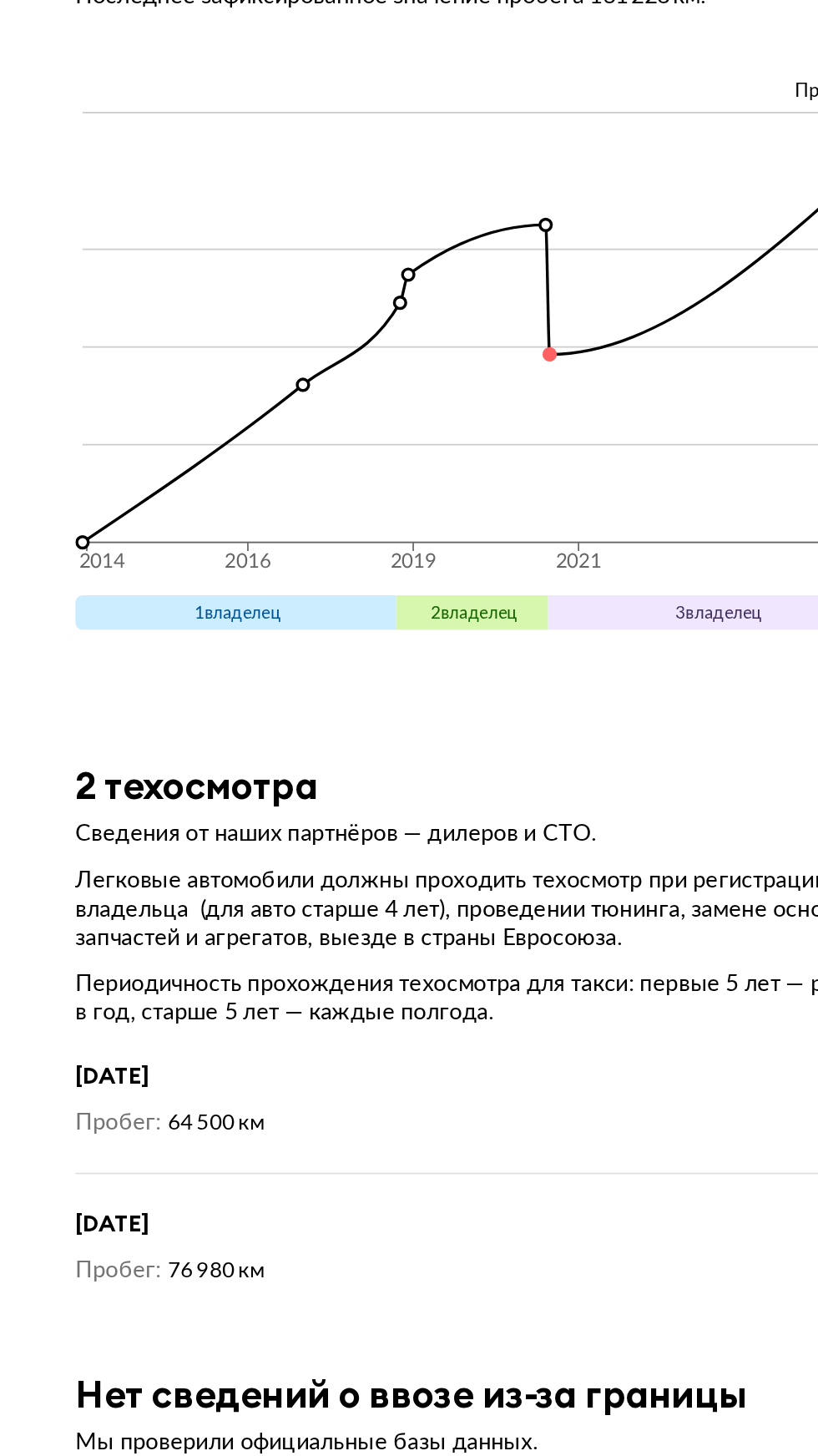
scroll to position [7239, 0]
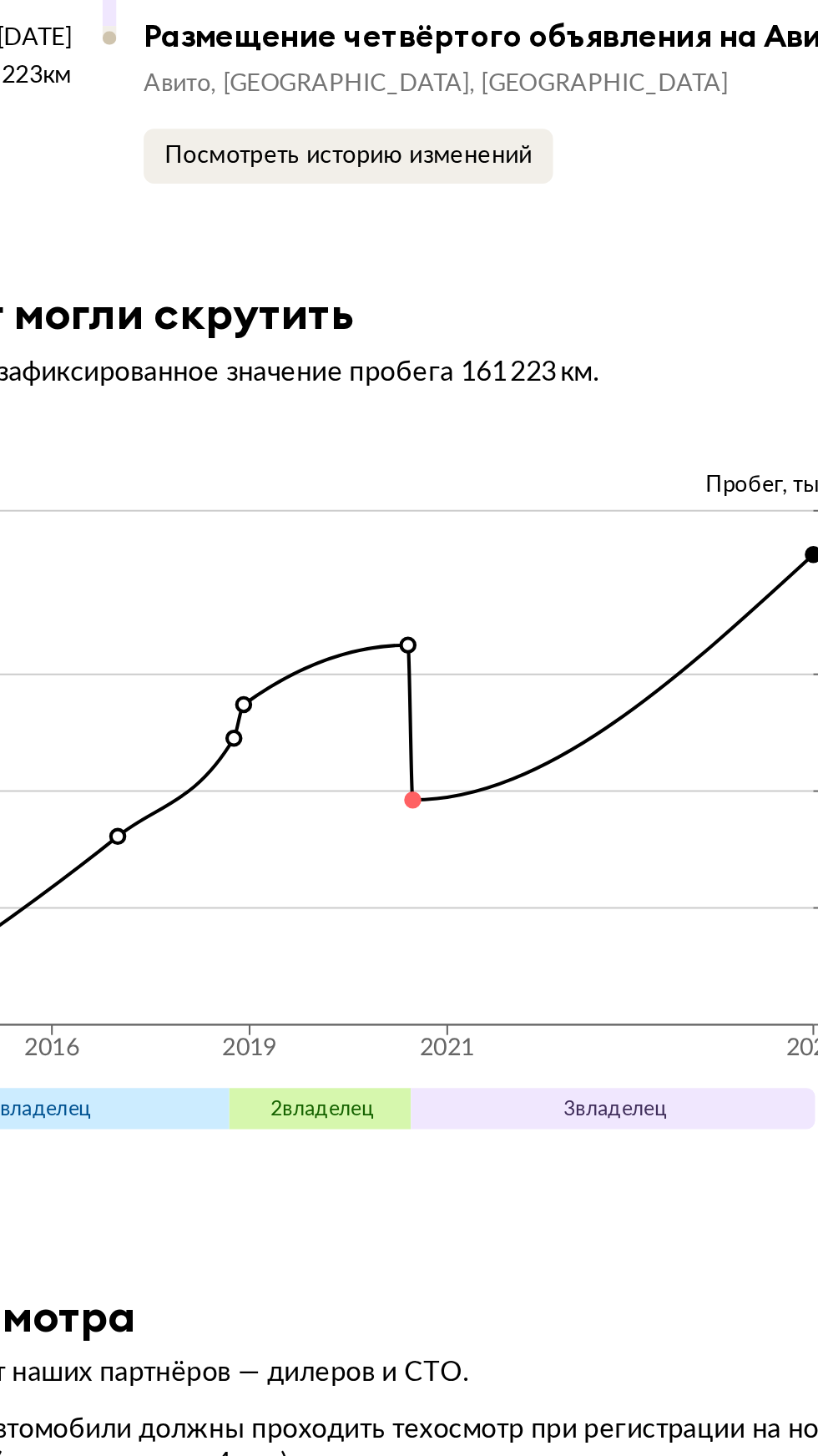
scroll to position [7372, 0]
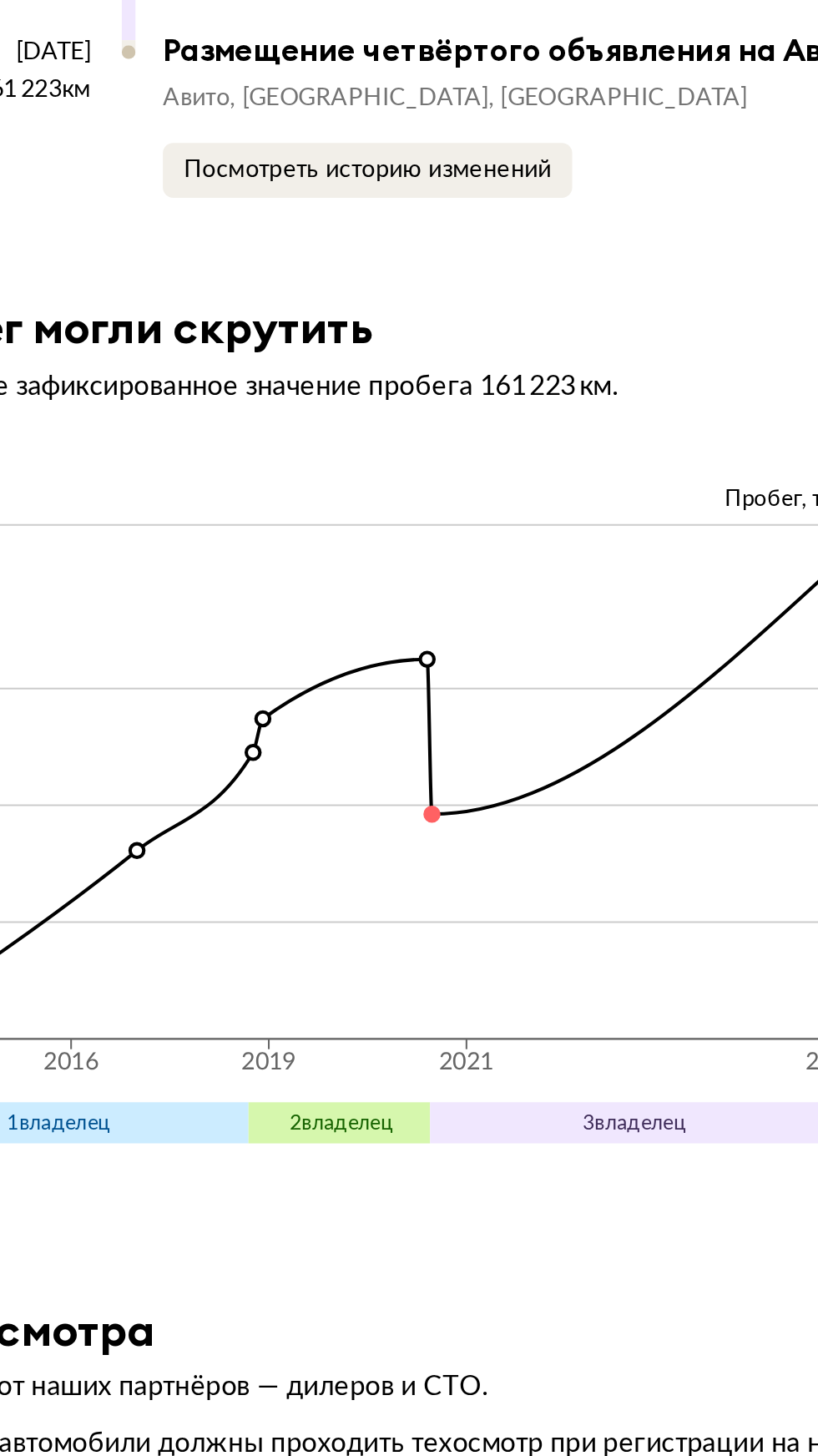
click at [415, 361] on icon "2014 2016 2019 2021 2025 0 40 80 120 176" at bounding box center [409, 444] width 526 height 283
click at [420, 368] on circle at bounding box center [420, 372] width 7 height 7
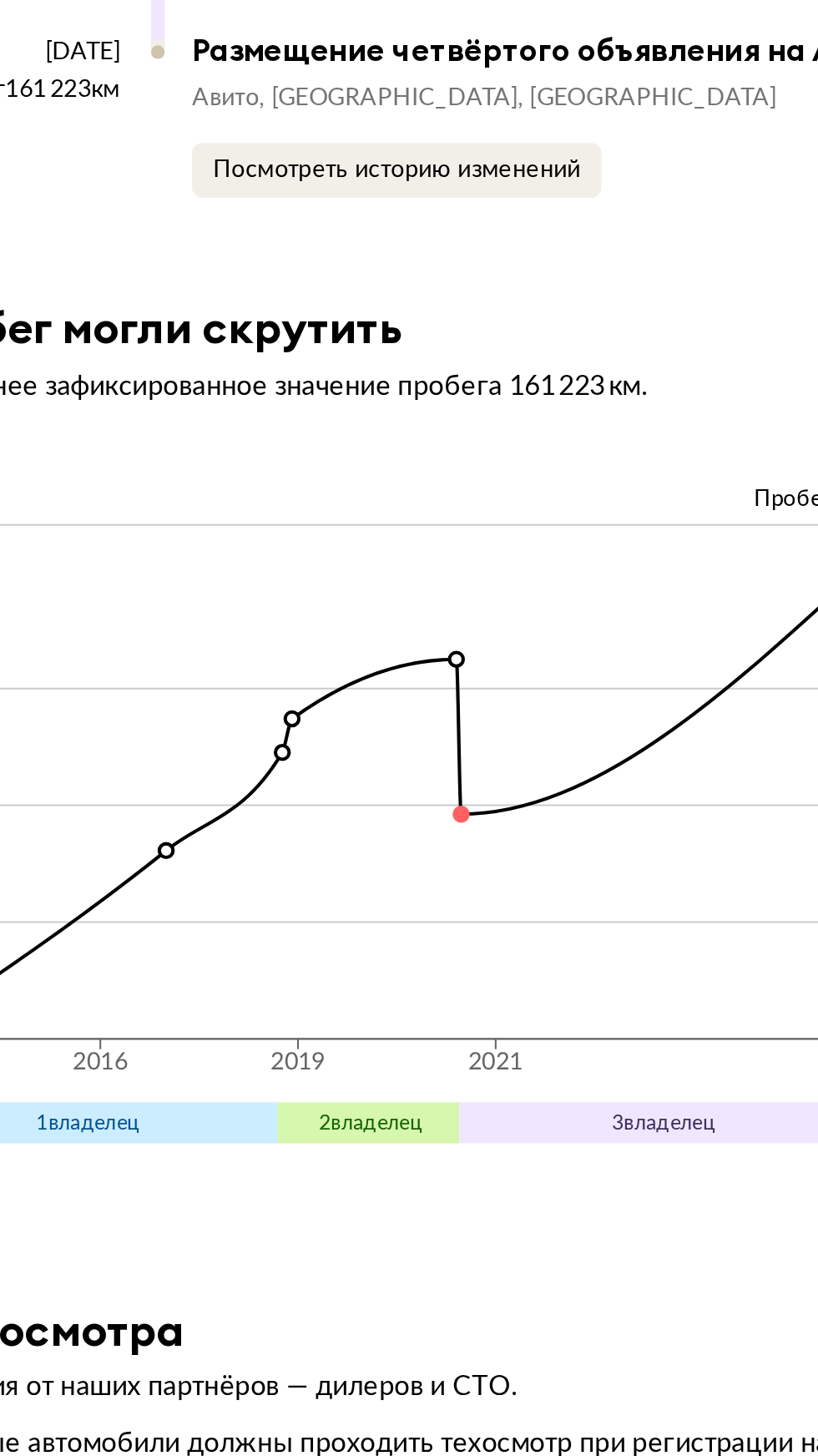
click at [417, 364] on icon "2014 2016 2019 2021 2025 0 40 80 120 176" at bounding box center [409, 444] width 526 height 283
click at [422, 368] on circle at bounding box center [420, 372] width 7 height 7
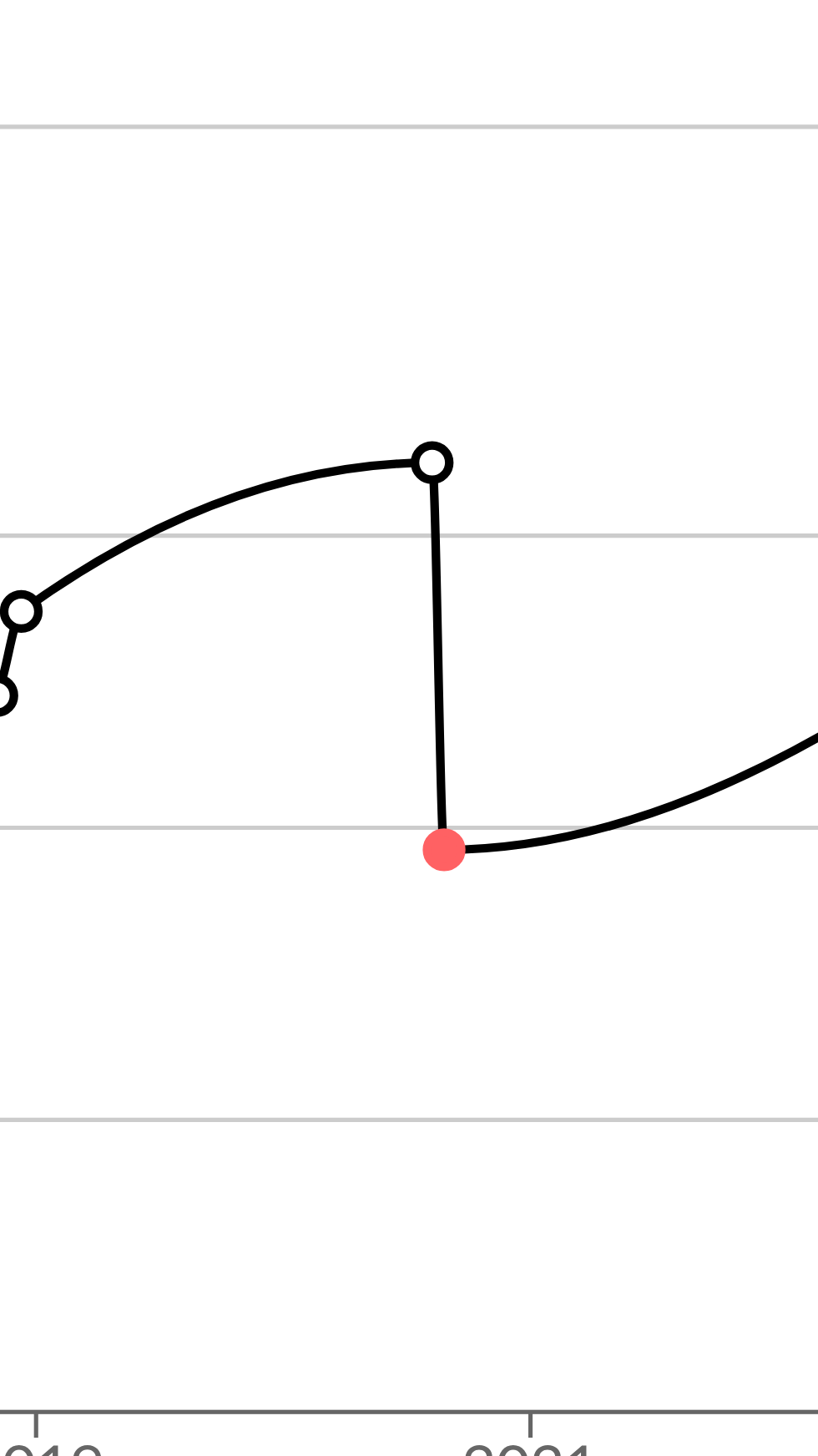
scroll to position [7373, 0]
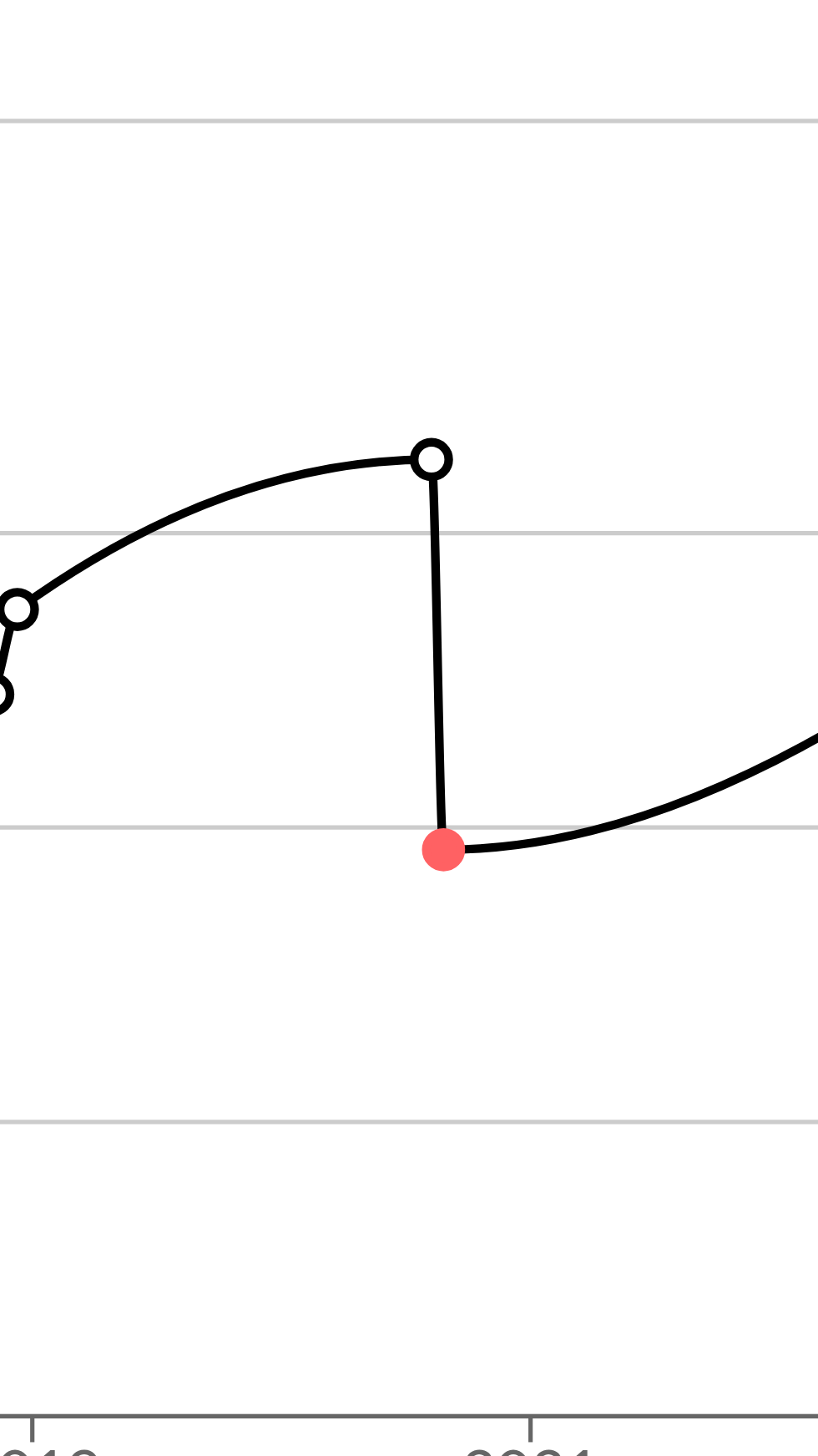
click at [422, 363] on icon "2014 2016 2019 2021 2025 0 40 80 120 176" at bounding box center [409, 444] width 526 height 283
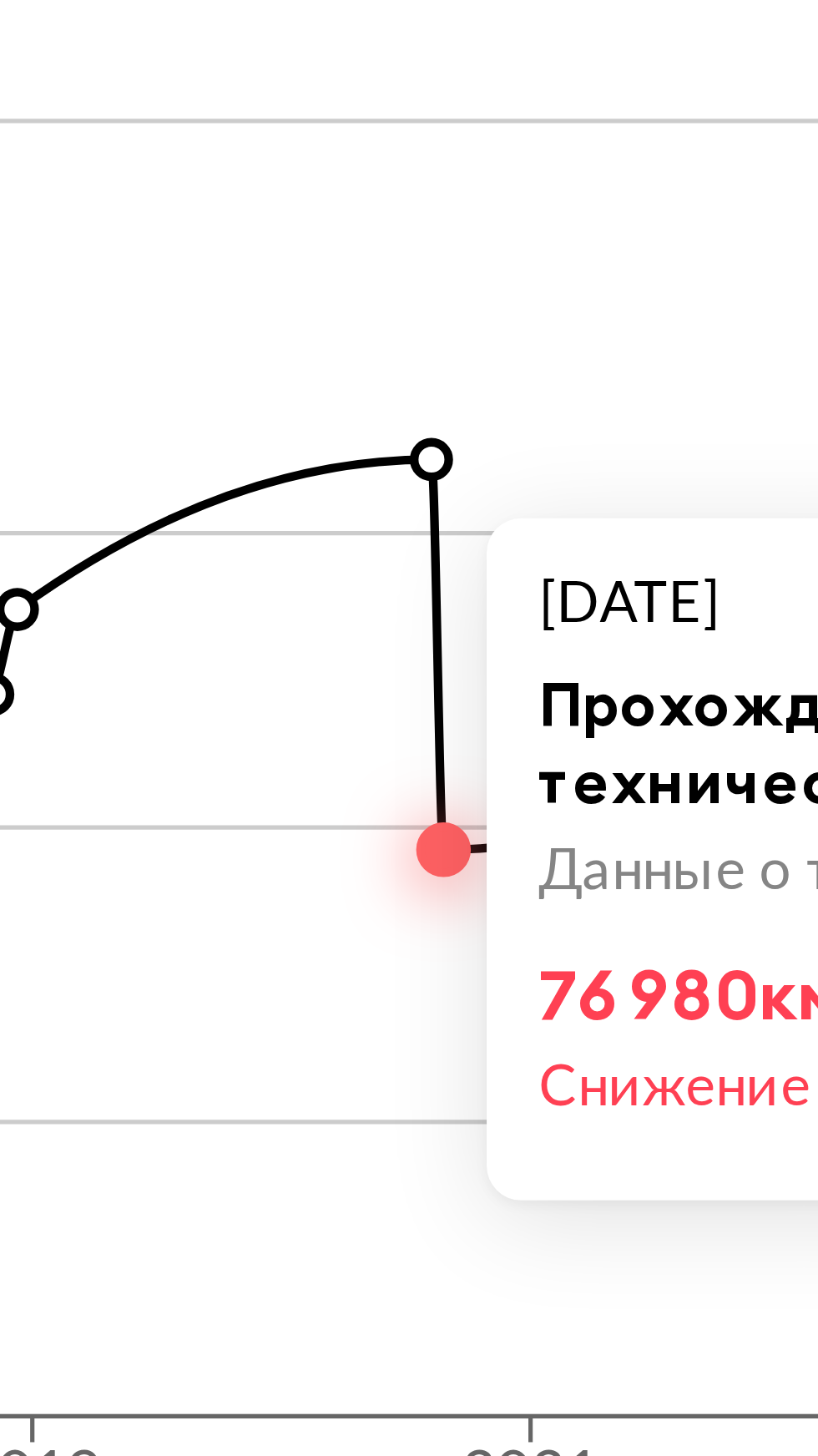
click at [420, 502] on icon "2014 2016 2019 2021 2025 0 40 80 120 176" at bounding box center [409, 444] width 526 height 283
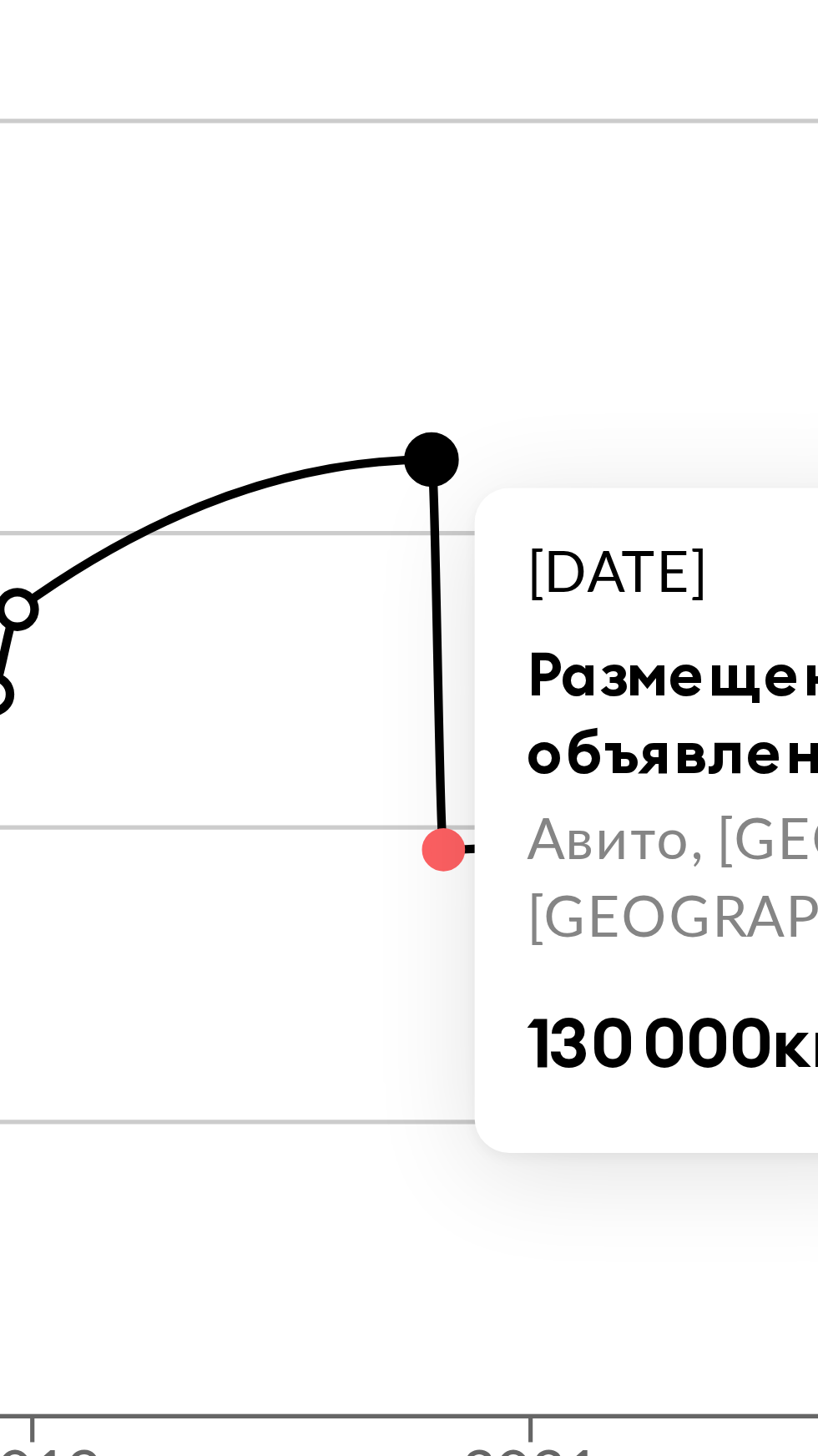
click at [423, 443] on circle at bounding box center [422, 446] width 7 height 7
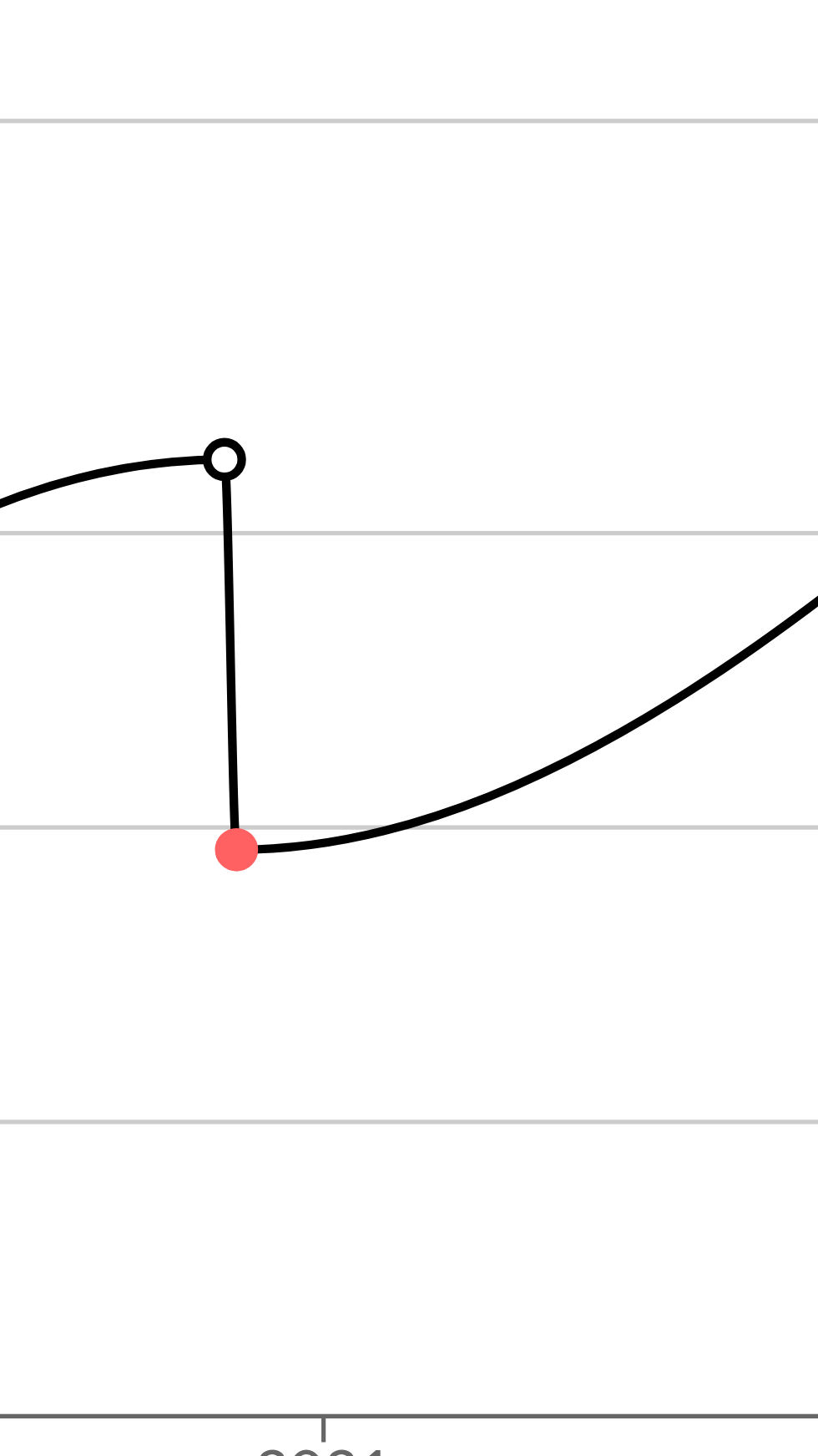
click at [424, 443] on circle at bounding box center [422, 446] width 7 height 7
click at [422, 443] on circle at bounding box center [422, 446] width 7 height 7
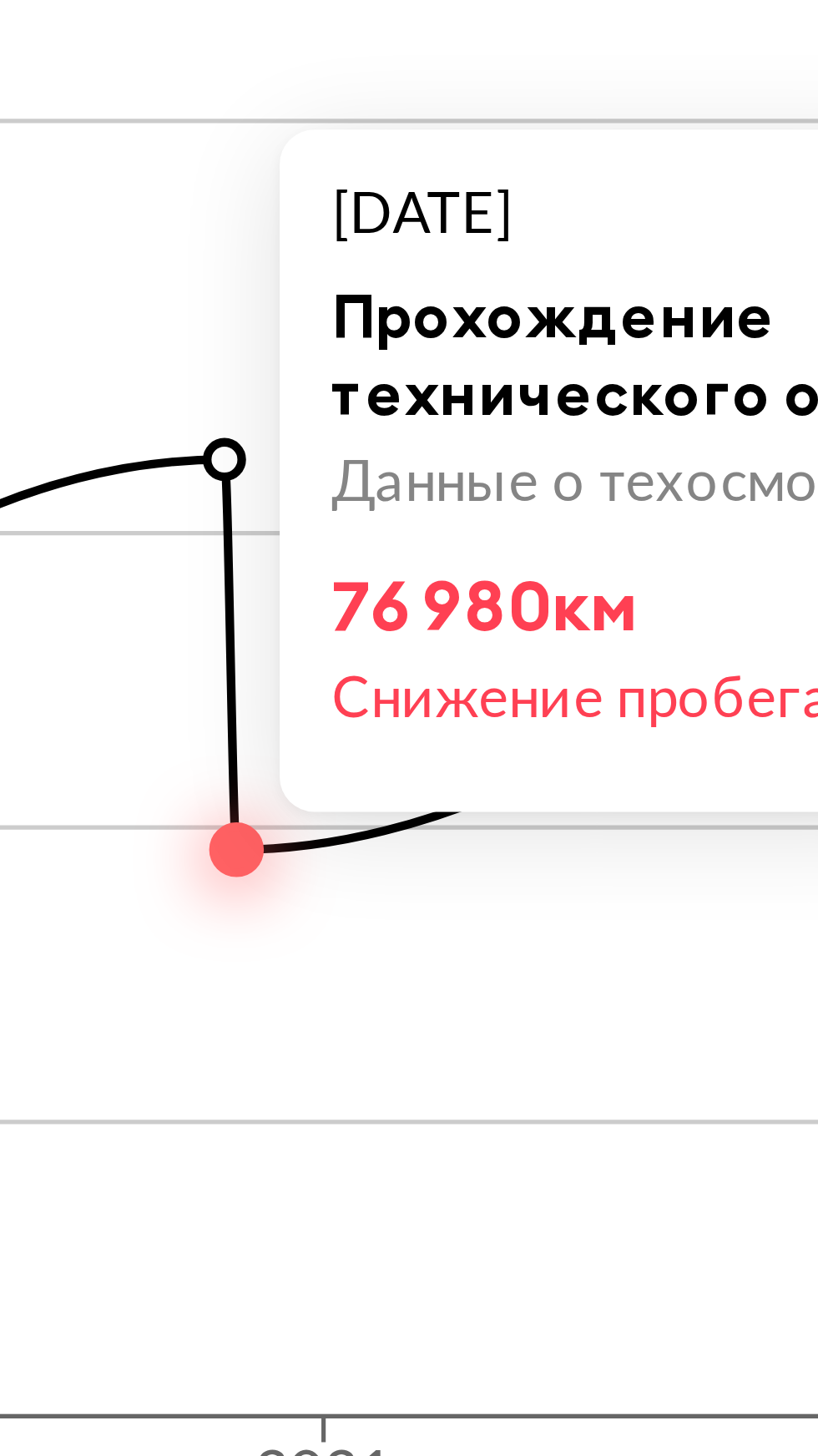
click at [419, 368] on circle at bounding box center [420, 372] width 7 height 7
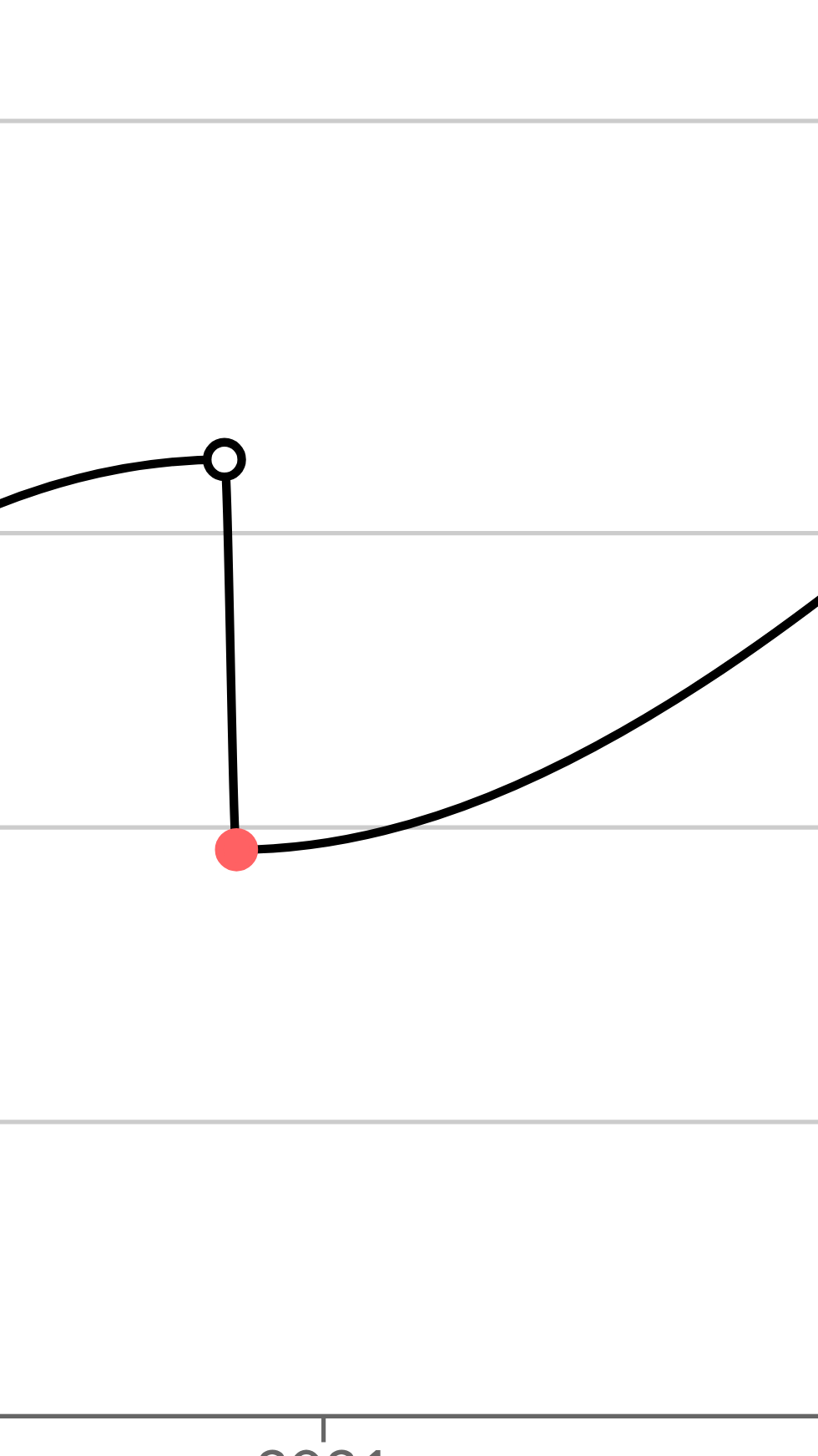
click at [414, 359] on icon "2014 2016 2019 2021 2025 0 40 80 120 176" at bounding box center [409, 444] width 526 height 283
click at [416, 368] on circle at bounding box center [420, 372] width 7 height 7
click at [415, 358] on icon "2014 2016 2019 2021 2025 0 40 80 120 176" at bounding box center [409, 444] width 526 height 283
click at [419, 368] on circle at bounding box center [420, 372] width 7 height 7
click at [413, 353] on icon "2014 2016 2019 2021 2025 0 40 80 120 176" at bounding box center [409, 444] width 526 height 283
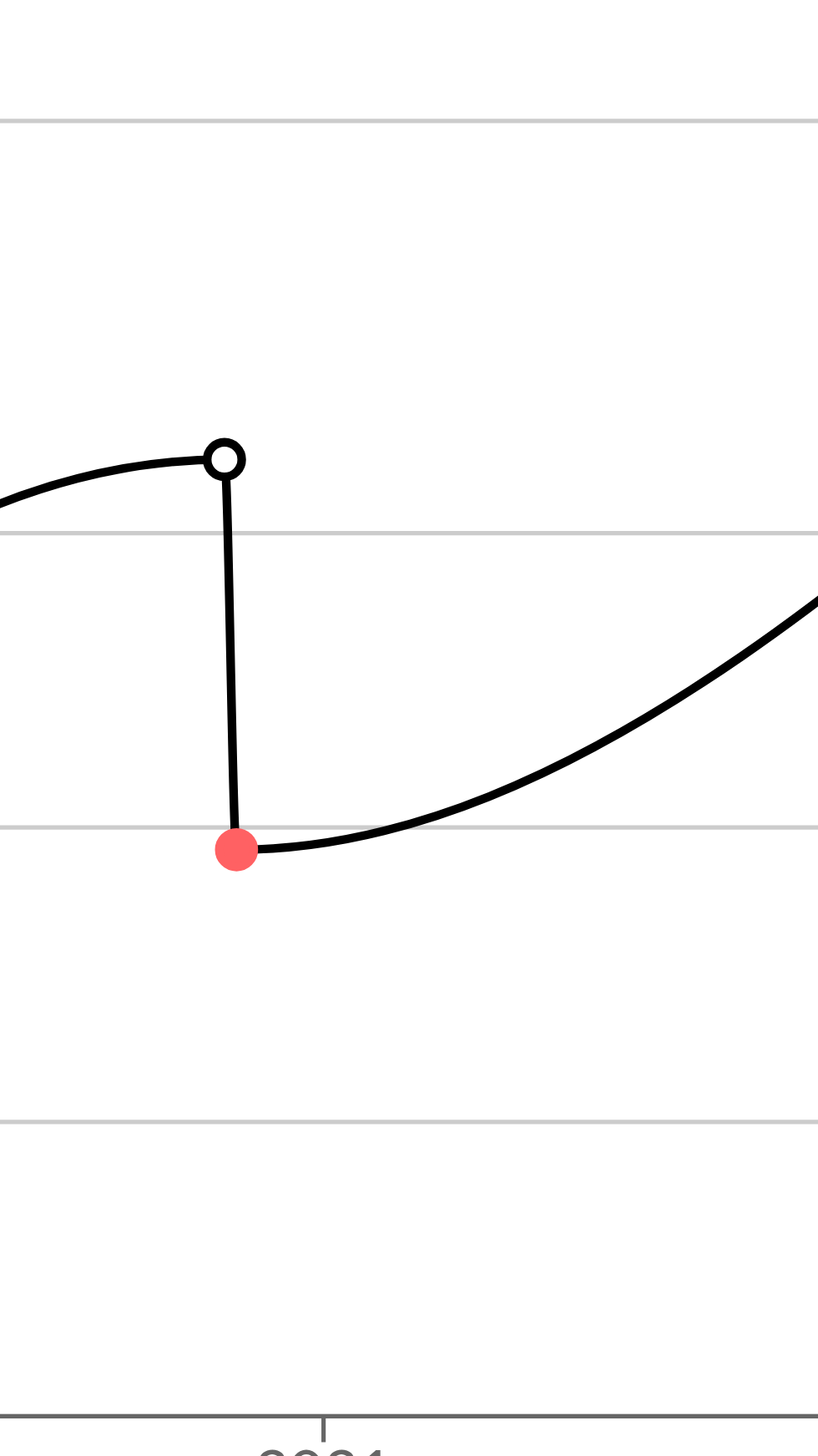
click at [421, 368] on circle at bounding box center [420, 372] width 7 height 7
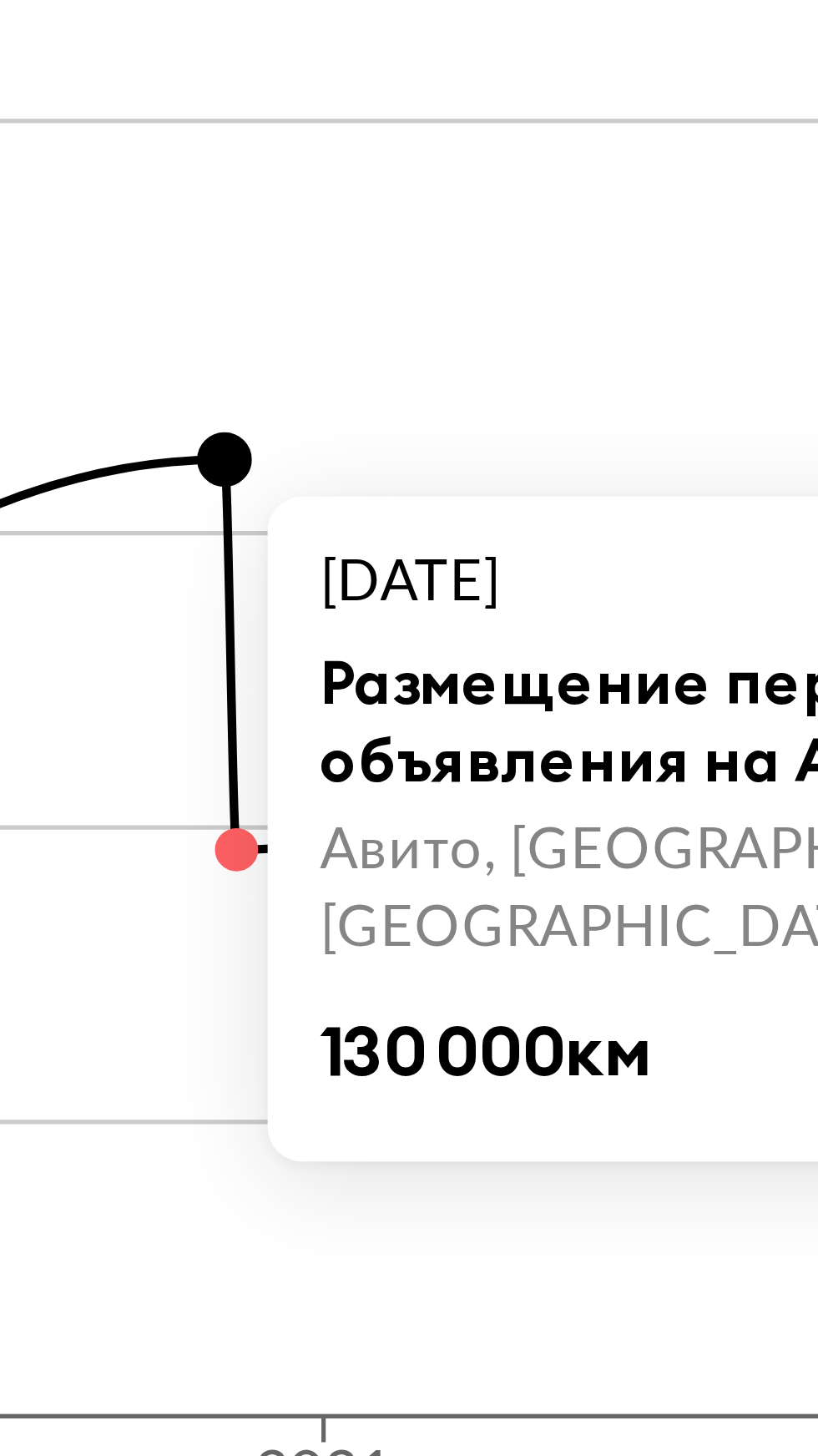
click at [422, 368] on circle at bounding box center [420, 372] width 9 height 9
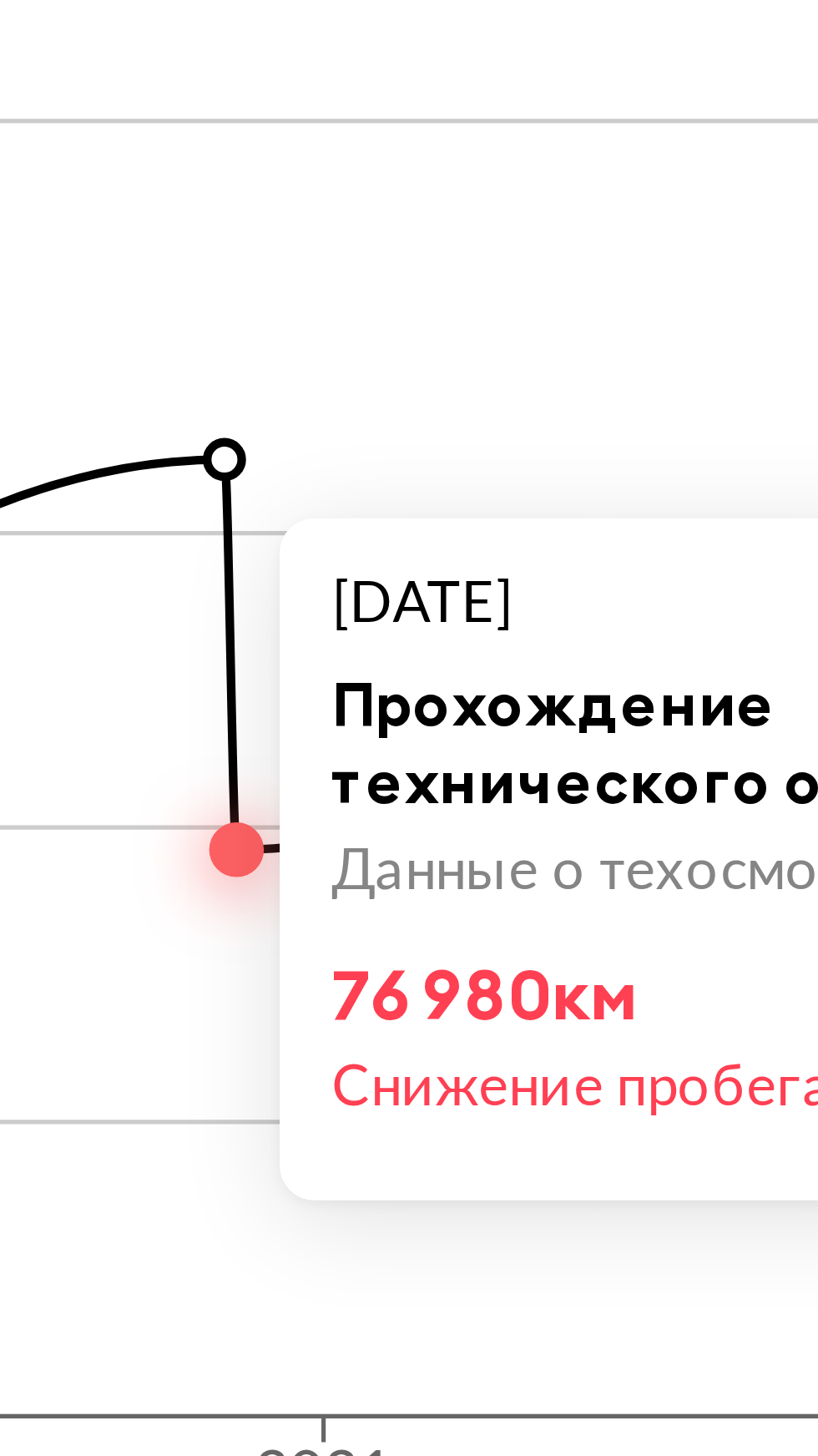
click at [419, 368] on circle at bounding box center [420, 372] width 7 height 7
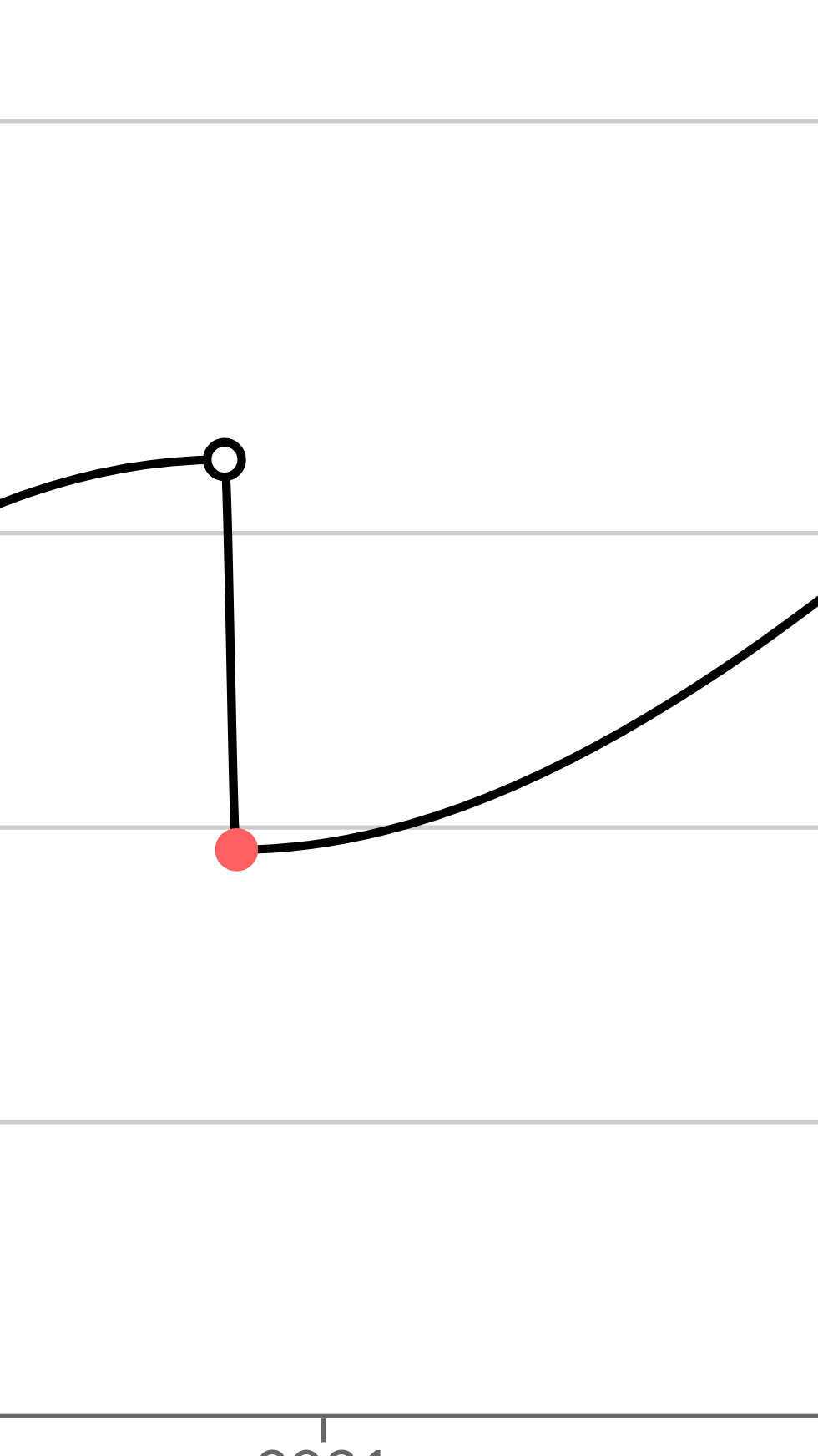
click at [393, 356] on icon "2014 2016 2019 2021 2025 0 40 80 120 176" at bounding box center [409, 444] width 526 height 283
click at [420, 352] on icon "2014 2016 2019 2021 2025 0 40 80 120 176" at bounding box center [409, 444] width 526 height 283
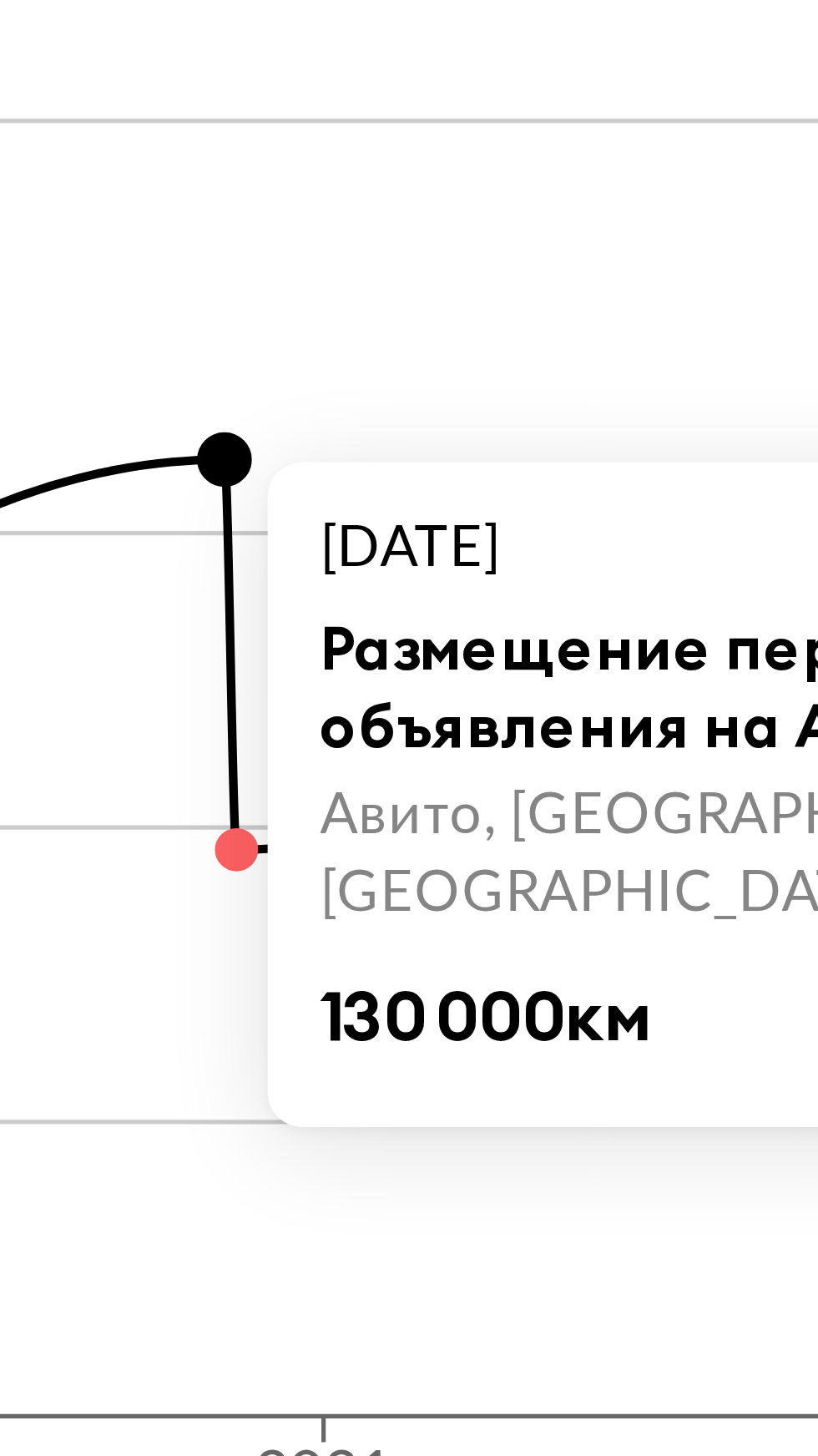
click at [421, 368] on circle at bounding box center [420, 372] width 9 height 9
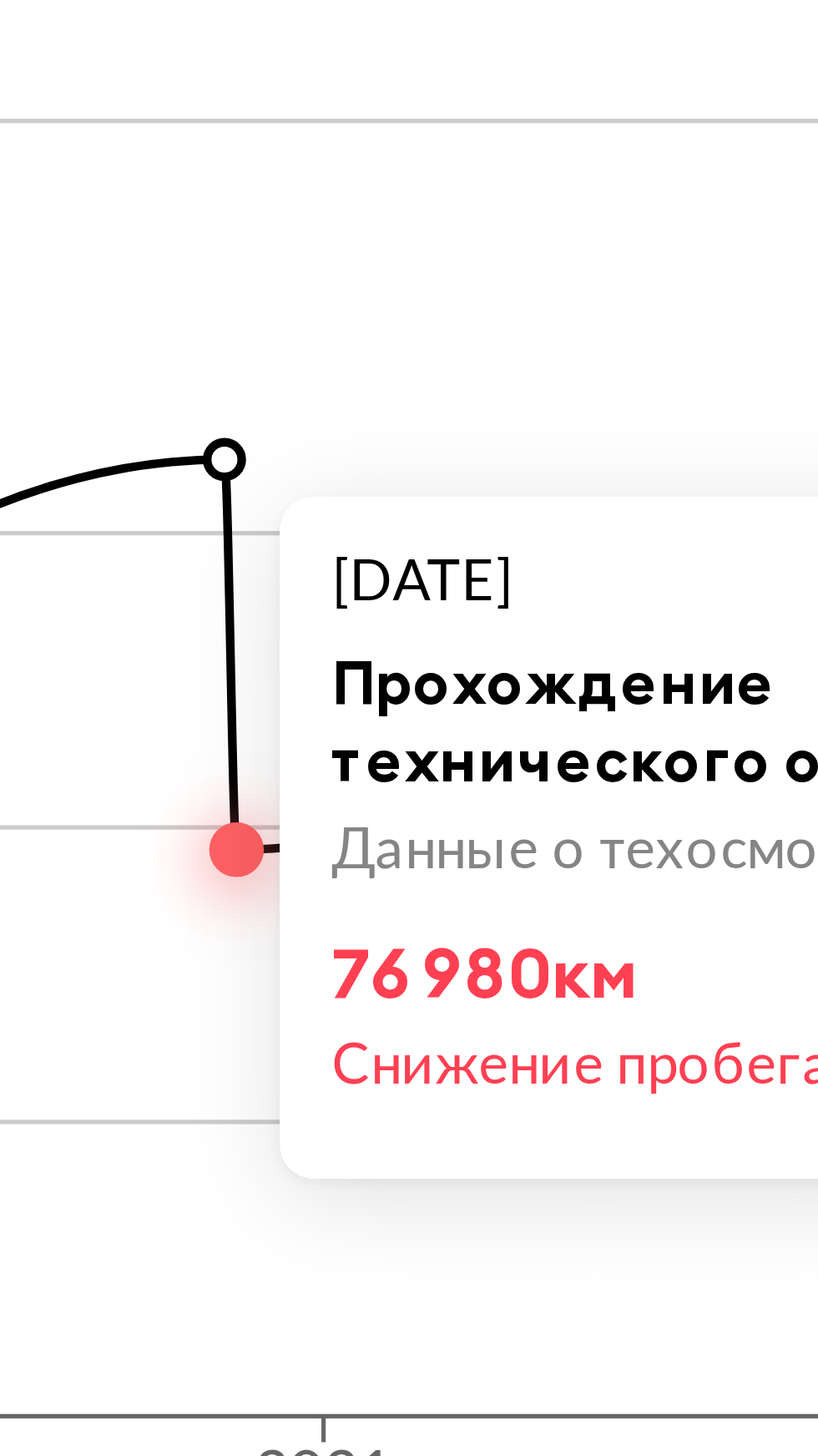
click at [421, 368] on circle at bounding box center [420, 372] width 7 height 7
click at [418, 368] on circle at bounding box center [420, 372] width 7 height 7
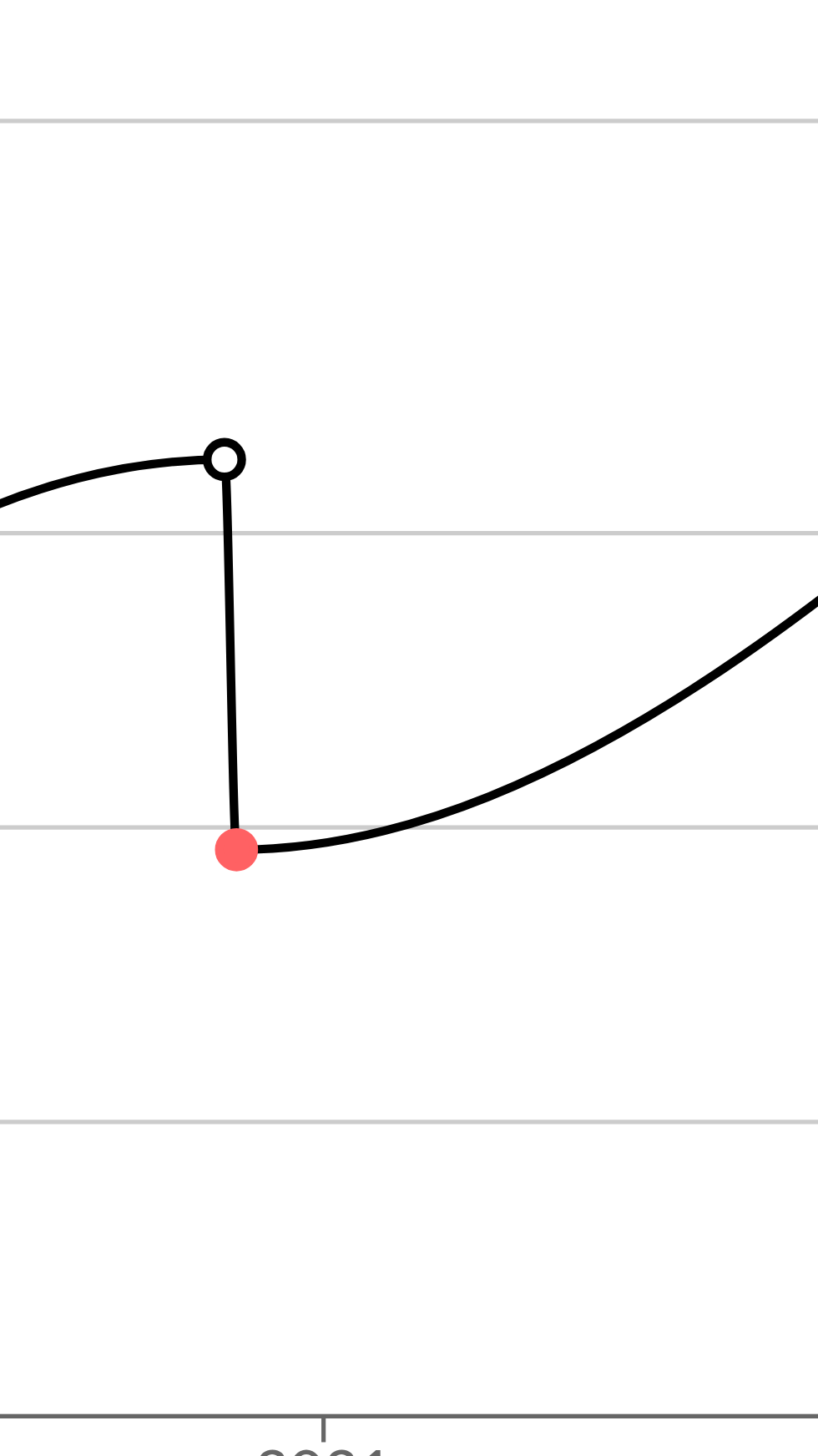
click at [420, 368] on circle at bounding box center [420, 372] width 7 height 7
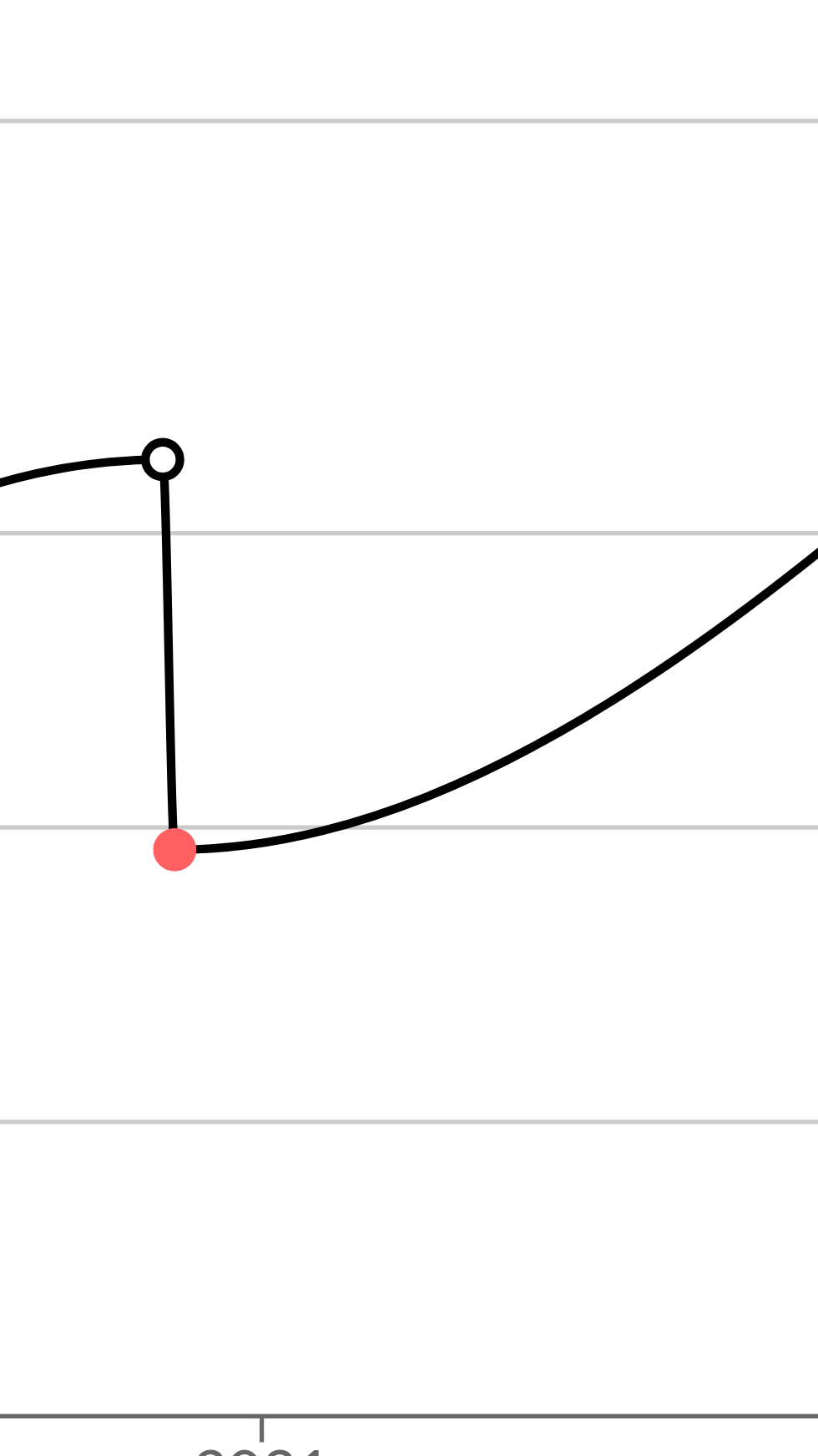
click at [418, 368] on circle at bounding box center [420, 372] width 7 height 7
click at [422, 368] on circle at bounding box center [420, 372] width 7 height 7
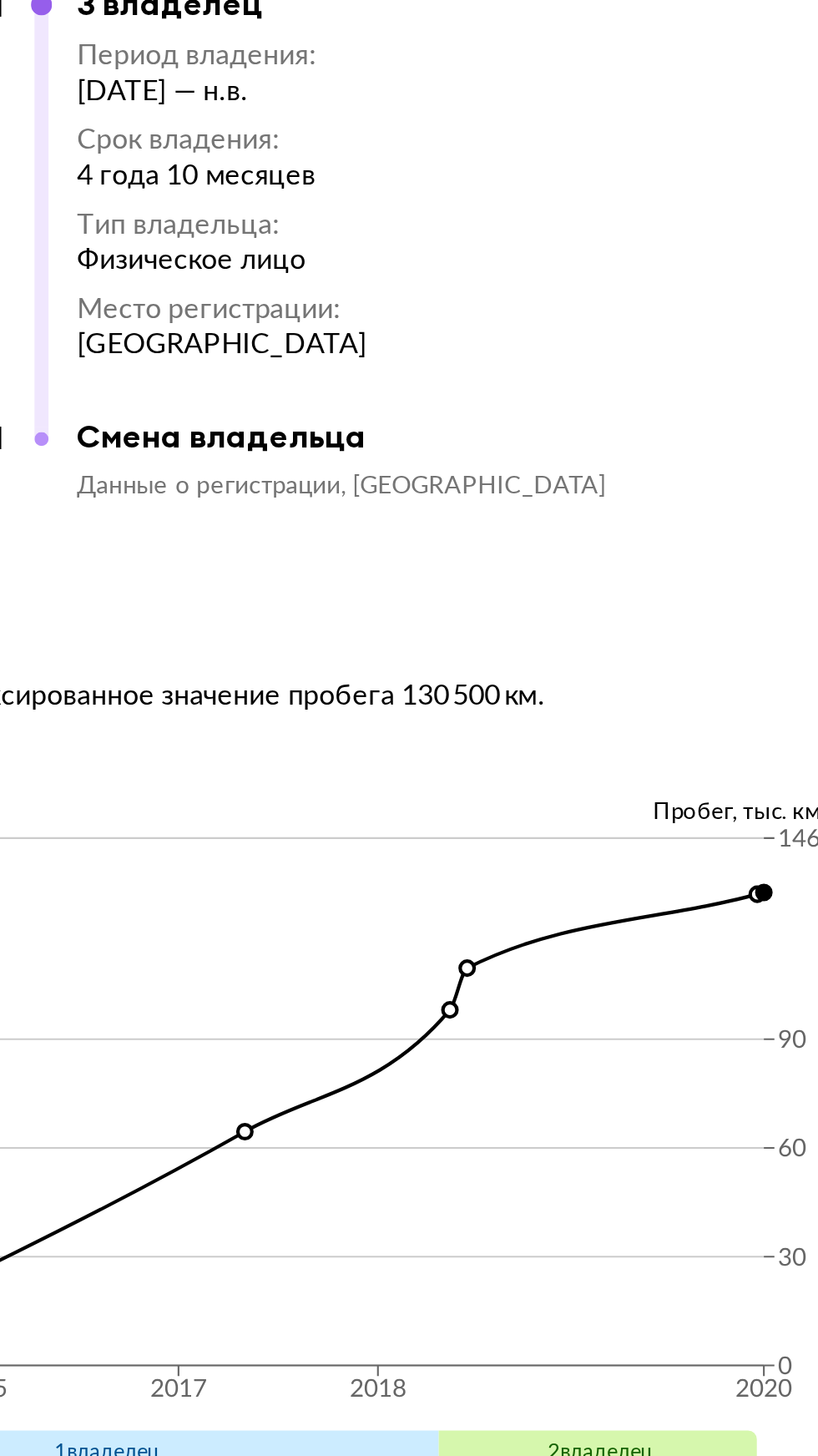
scroll to position [5699, 0]
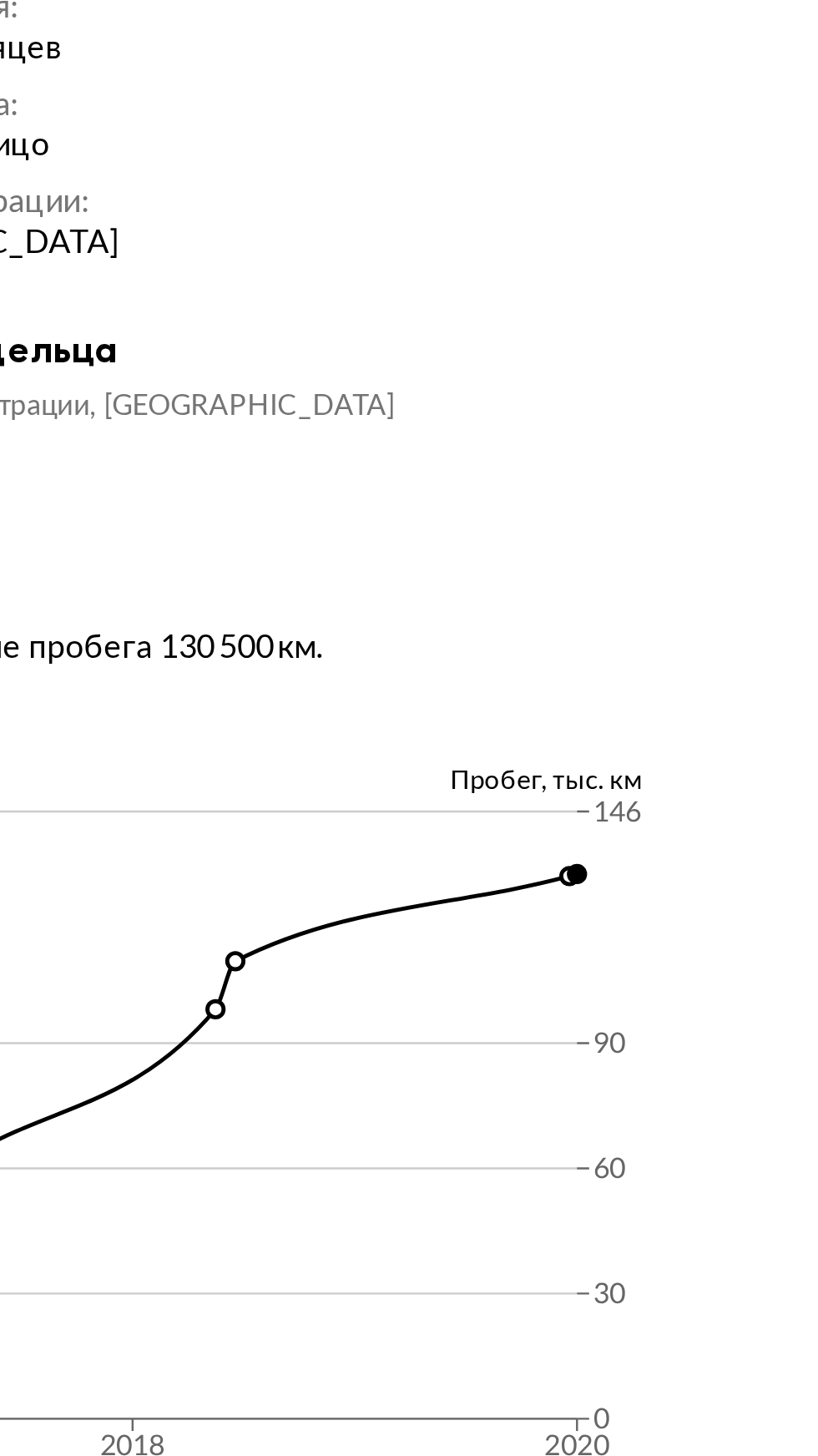
click at [621, 926] on icon "2014 2015 2017 2018 2020 0 30 60 90 146" at bounding box center [409, 1062] width 526 height 283
click at [621, 922] on icon "2014 2015 2017 2018 2020 0 30 60 90 146" at bounding box center [409, 1062] width 526 height 283
click at [621, 920] on icon "2014 2015 2017 2018 2020 0 30 60 90 146" at bounding box center [409, 1062] width 526 height 283
click at [628, 928] on icon "2014 2015 2017 2018 2020 0 30 60 90 146" at bounding box center [409, 1062] width 526 height 283
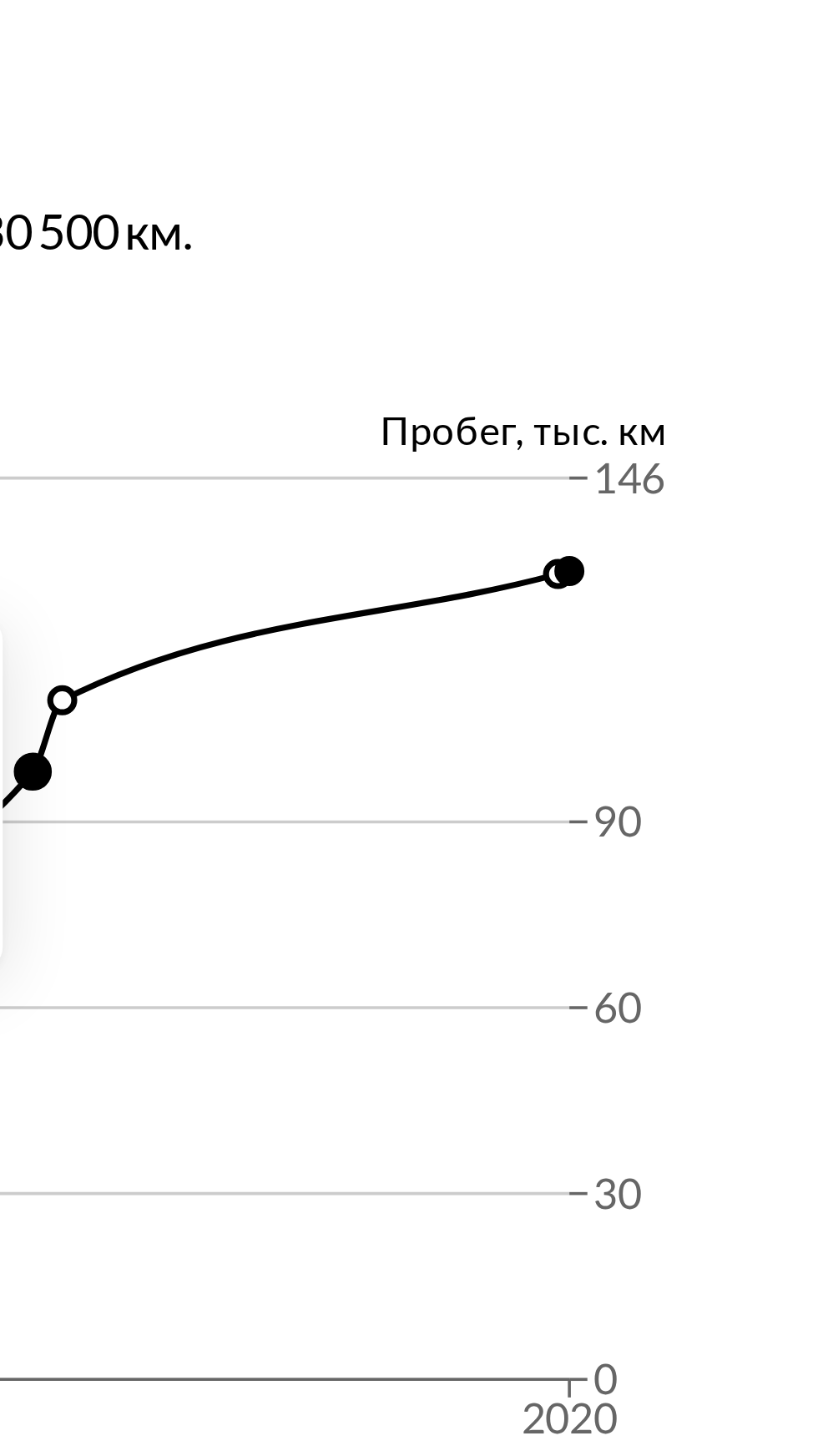
scroll to position [5823, 0]
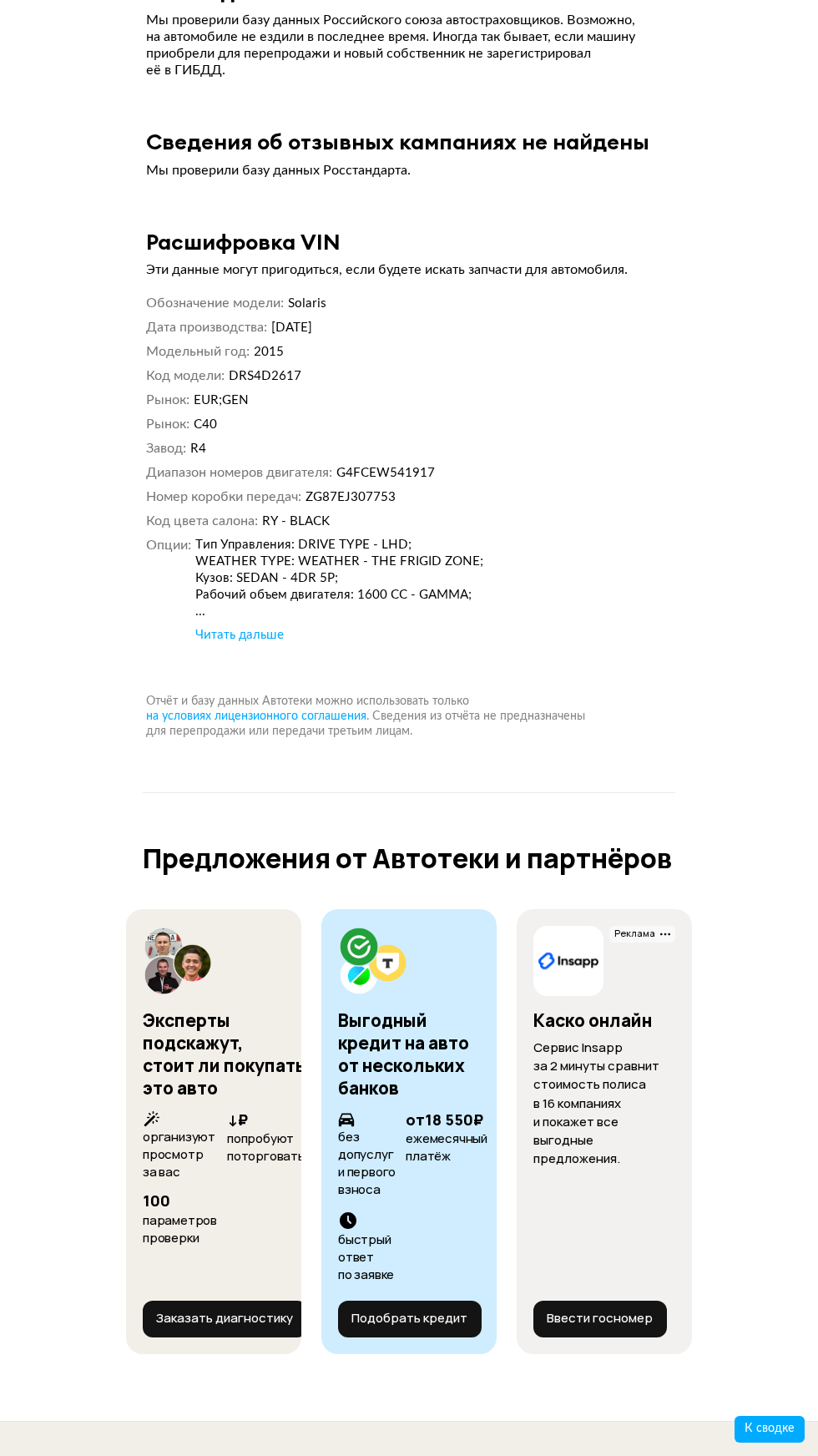
scroll to position [8624, 0]
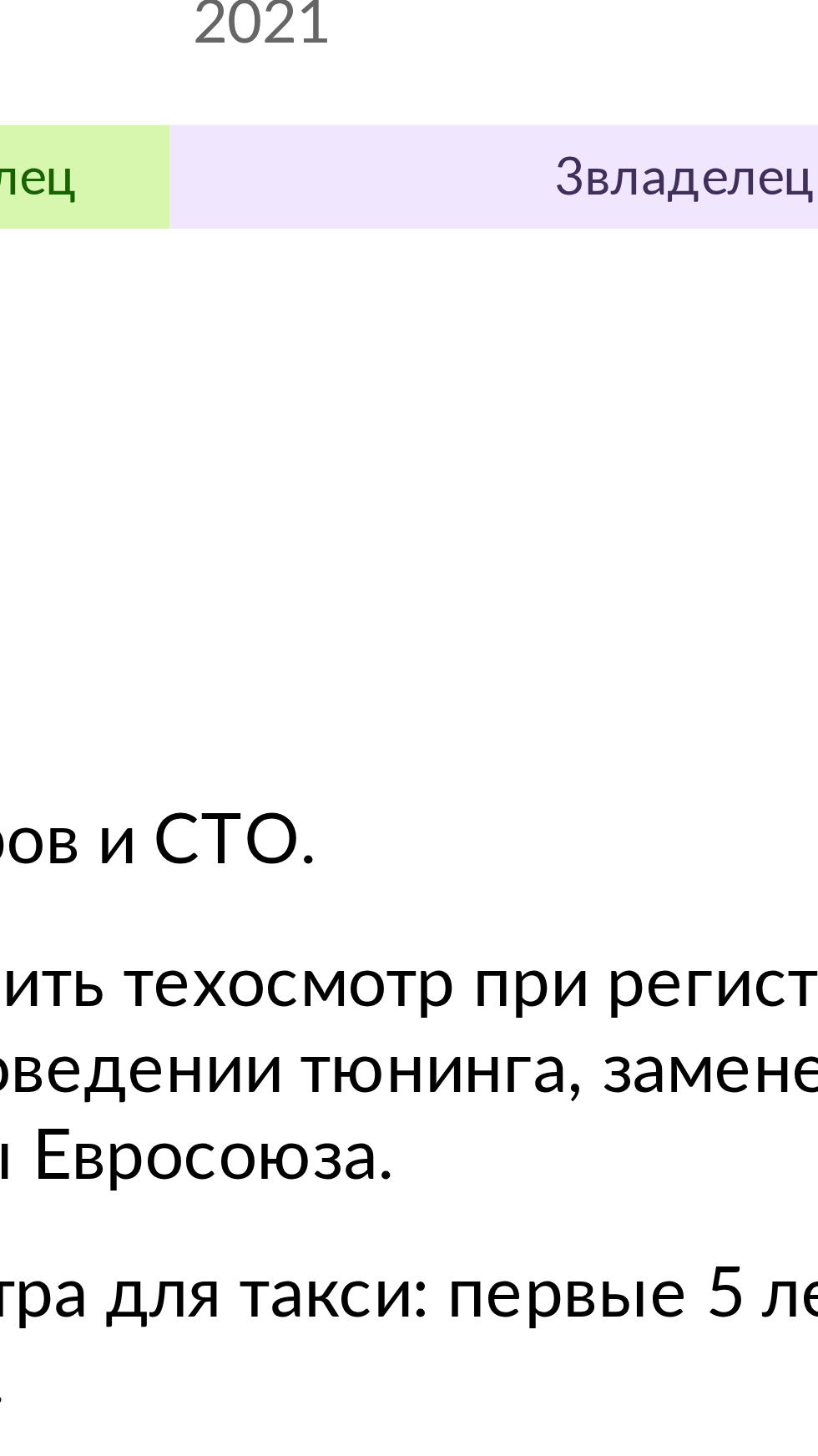
scroll to position [7373, 0]
